Goal: Task Accomplishment & Management: Complete application form

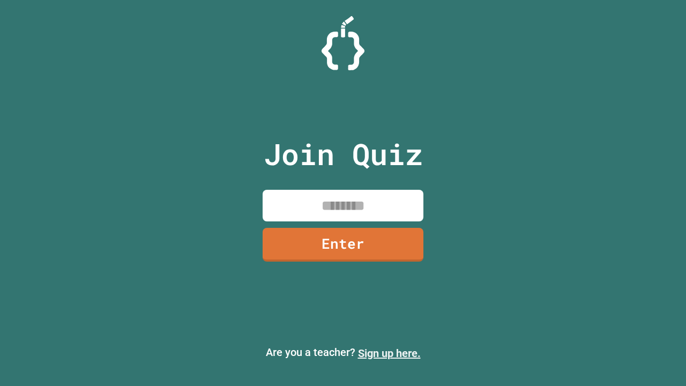
click at [389, 353] on link "Sign up here." at bounding box center [389, 353] width 63 height 13
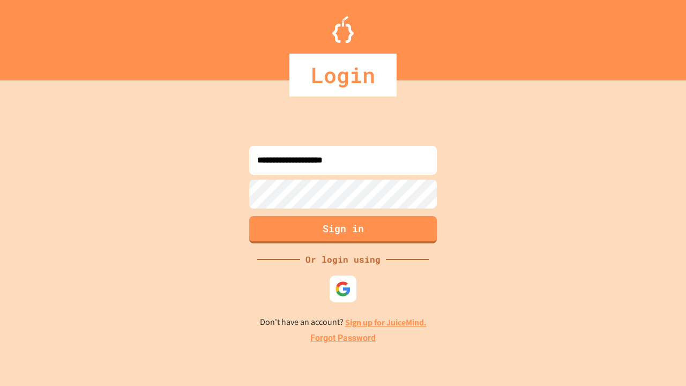
type input "**********"
